Goal: Transaction & Acquisition: Purchase product/service

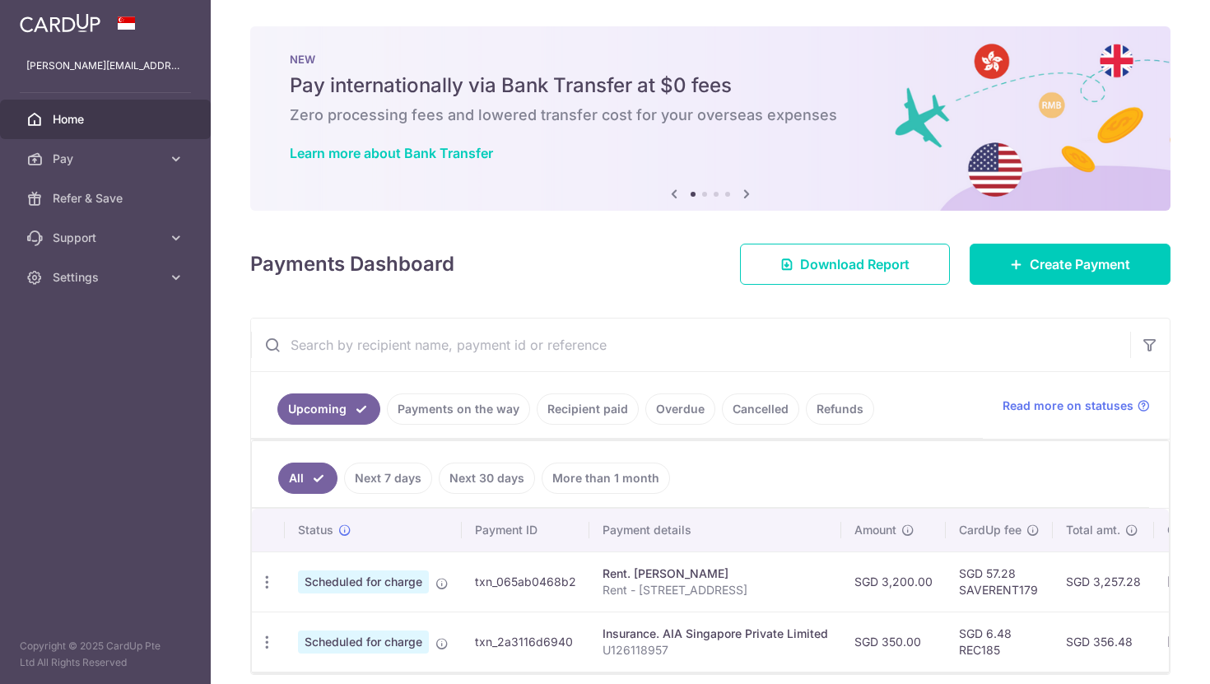
scroll to position [68, 0]
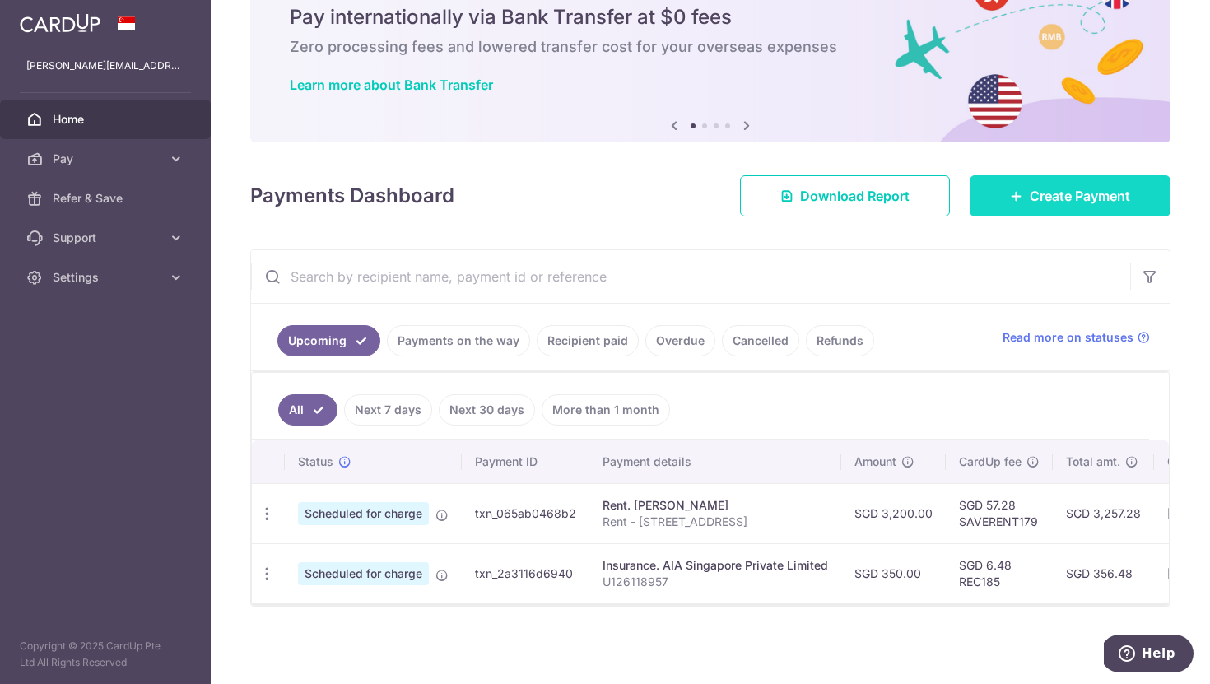
click at [1049, 194] on span "Create Payment" at bounding box center [1080, 196] width 100 height 20
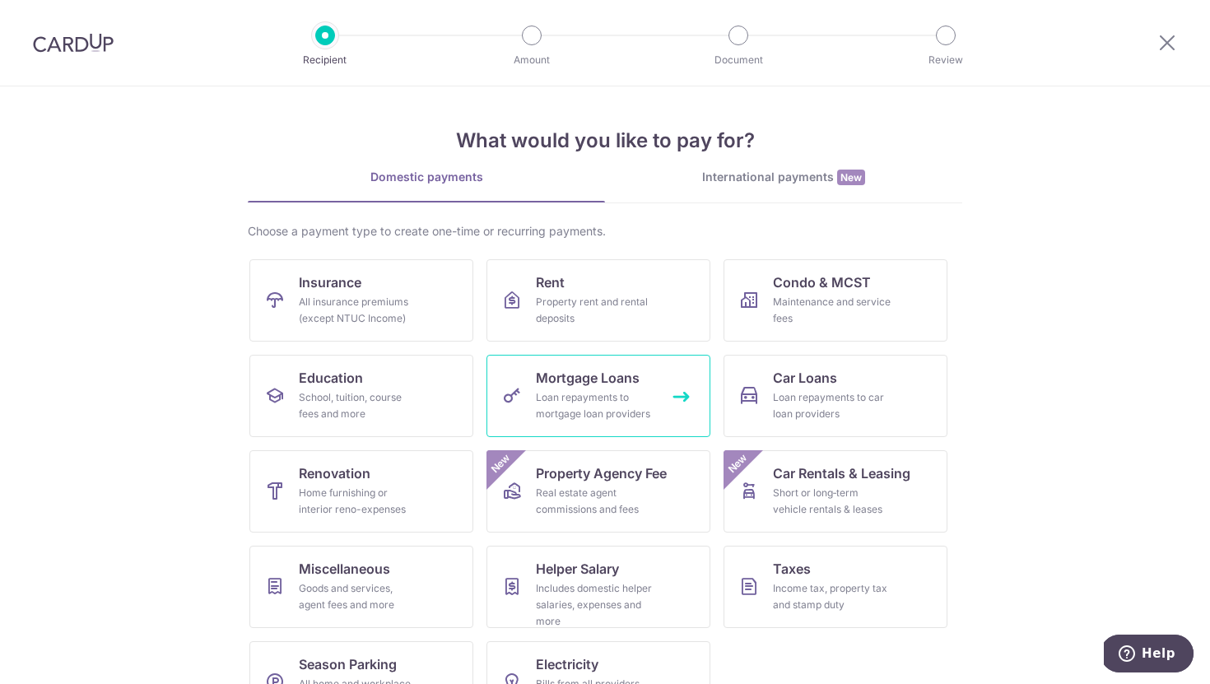
scroll to position [53, 0]
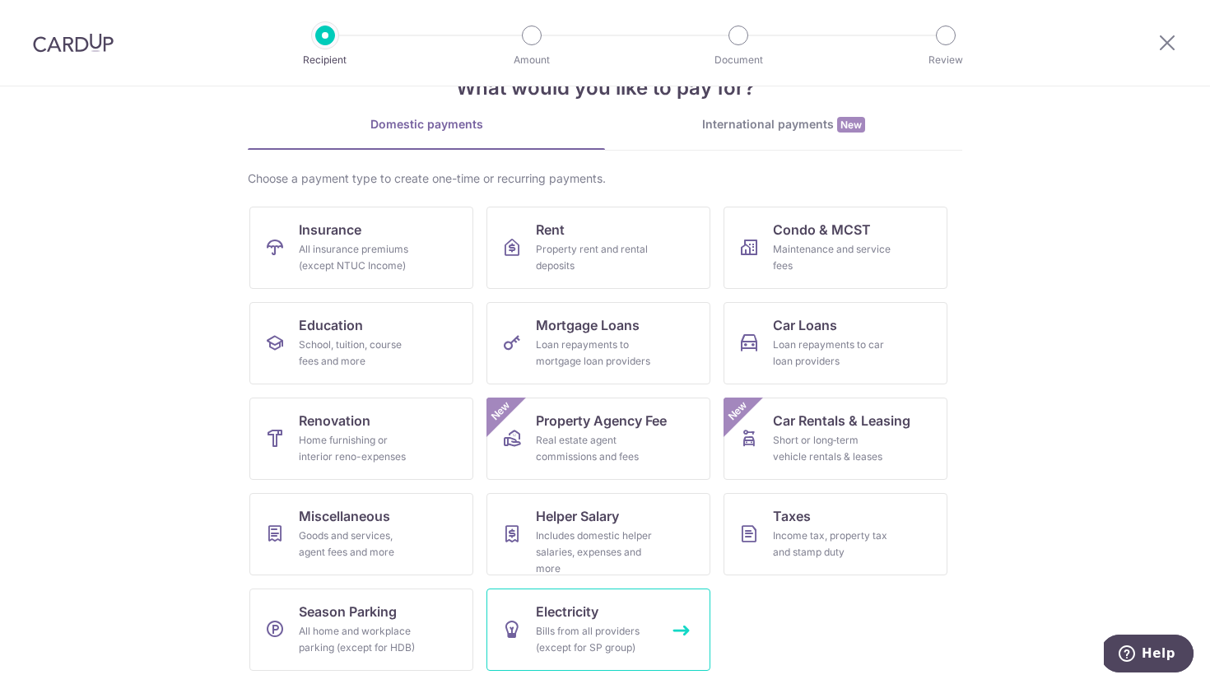
click at [545, 604] on span "Electricity" at bounding box center [567, 612] width 63 height 20
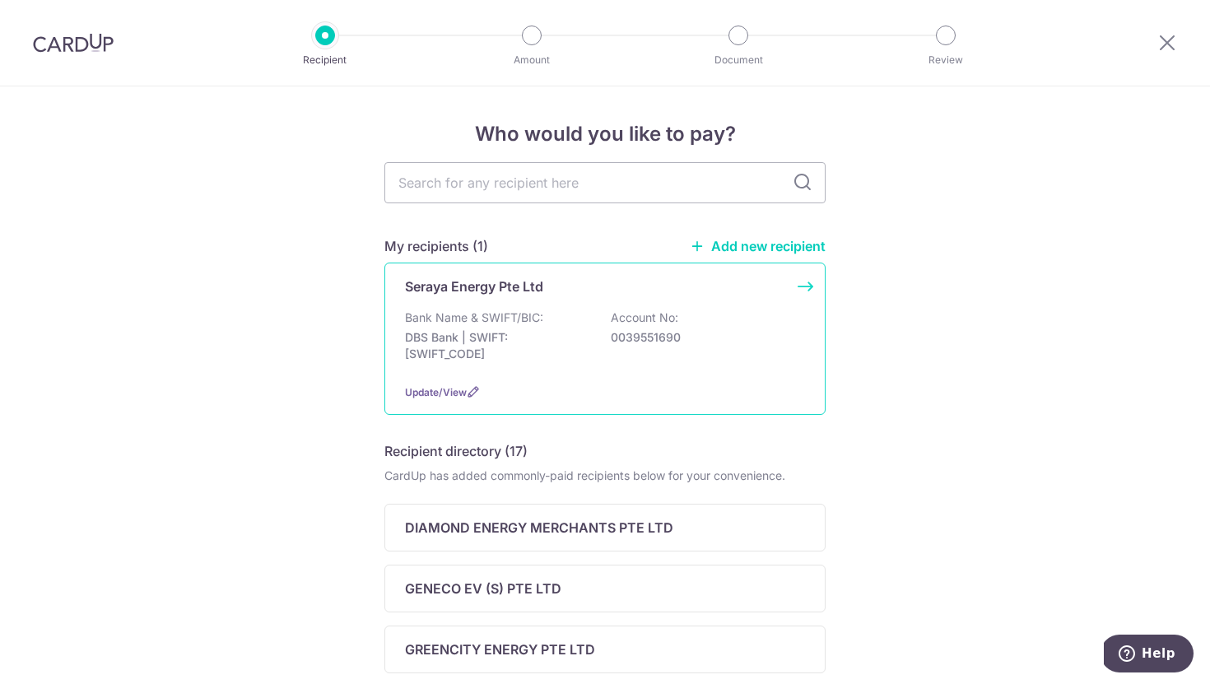
click at [538, 299] on div "Seraya Energy Pte Ltd Bank Name & SWIFT/BIC: DBS Bank | SWIFT: DBSSSGSGXXX Acco…" at bounding box center [604, 339] width 441 height 152
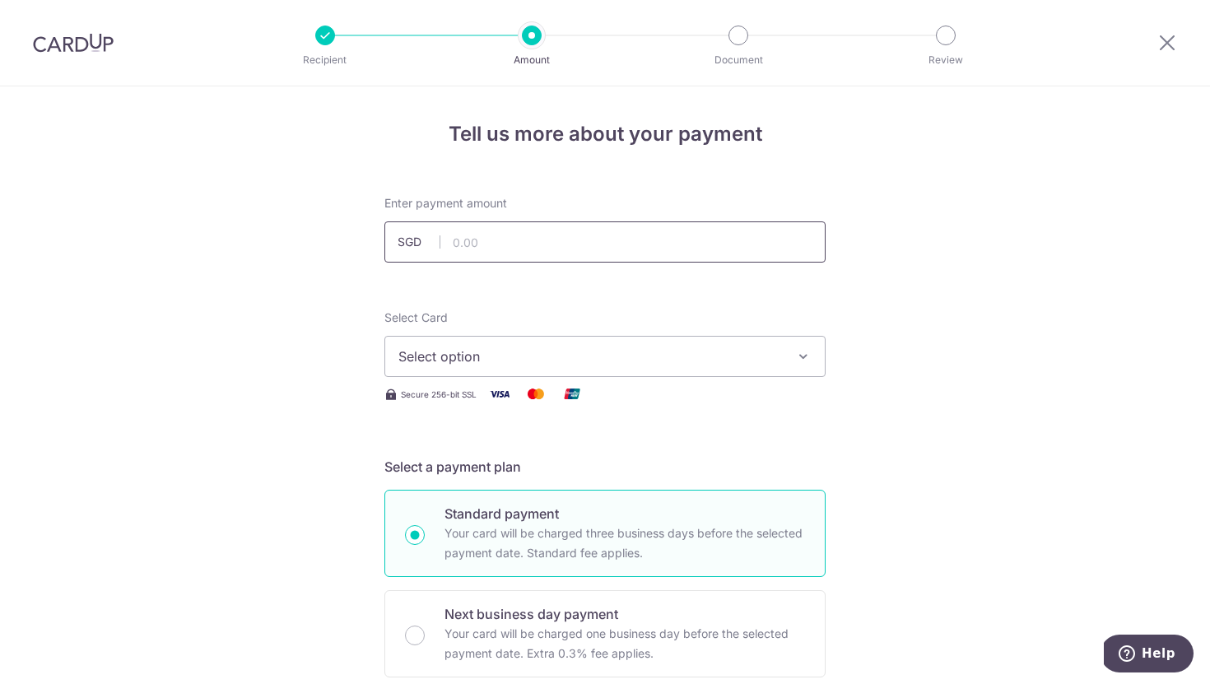
click at [617, 236] on input "text" at bounding box center [604, 241] width 441 height 41
type input "6"
type input "77.67"
click at [726, 339] on button "Select option" at bounding box center [604, 356] width 441 height 41
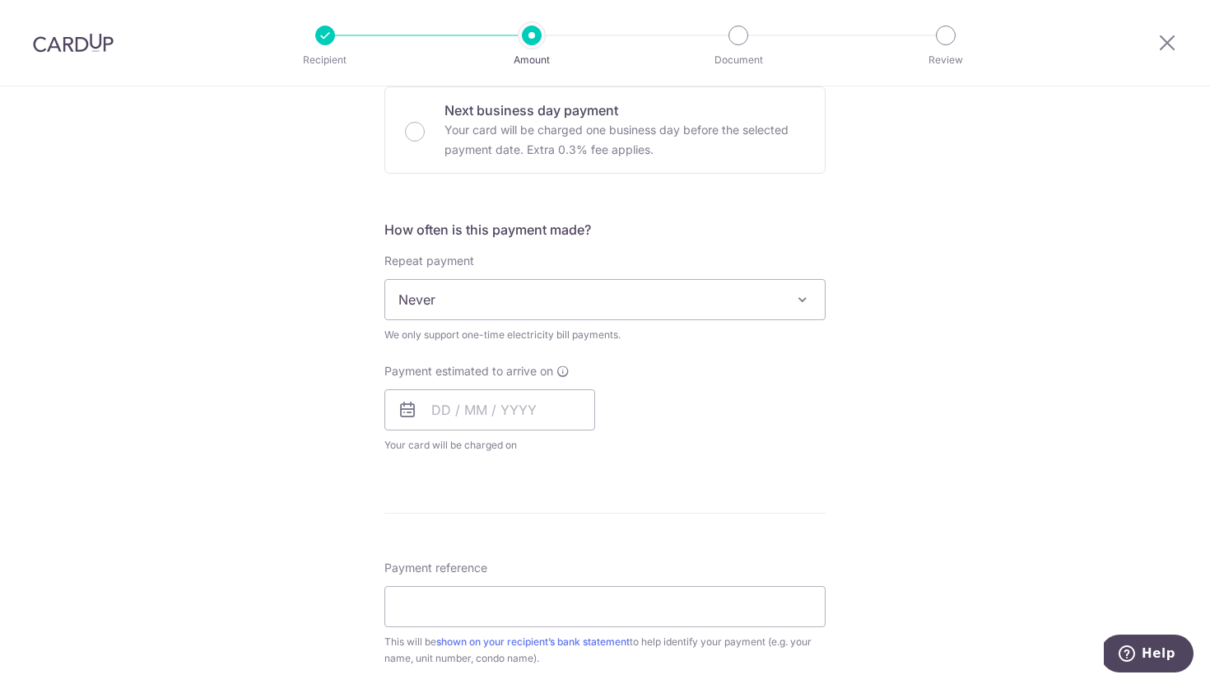
scroll to position [536, 0]
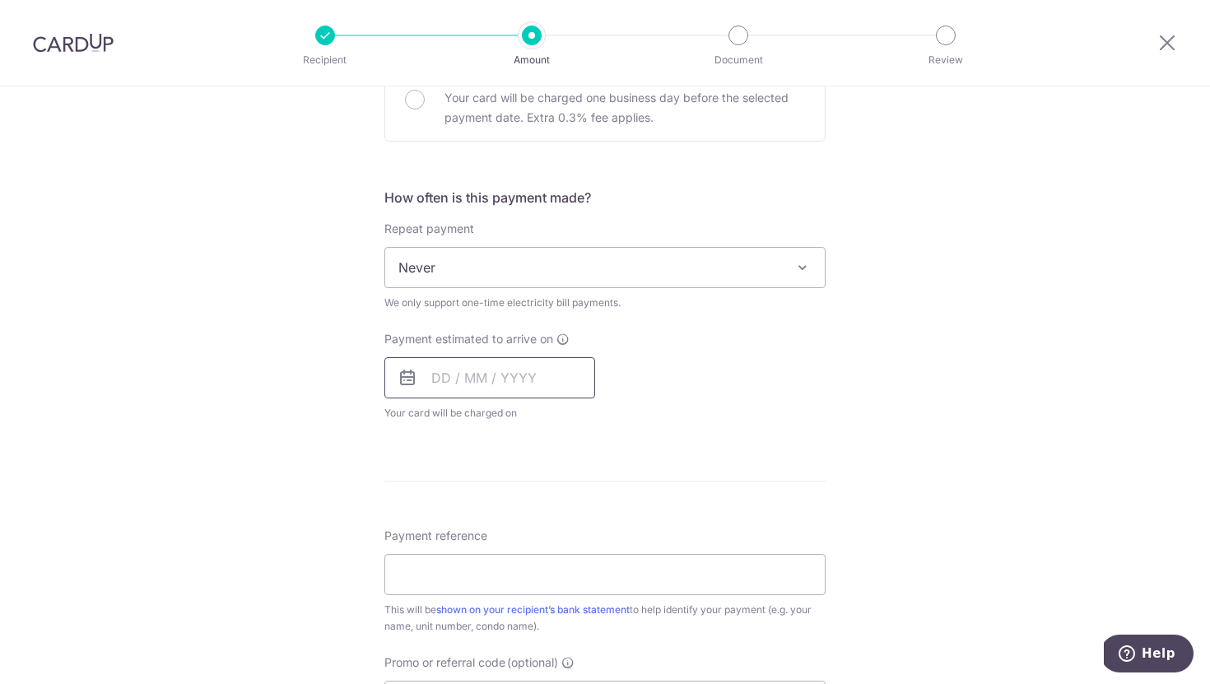
click at [482, 384] on input "text" at bounding box center [489, 377] width 211 height 41
